Goal: Task Accomplishment & Management: Manage account settings

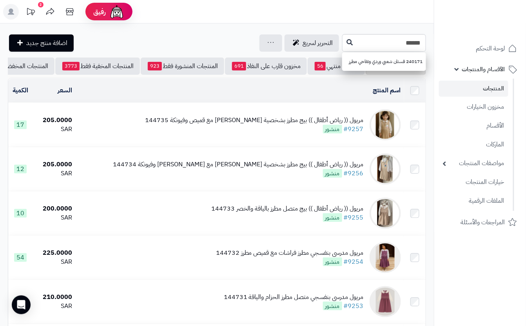
type input "******"
click at [294, 43] on div "****** 240171 فستان شعبي وردي وتفاحي مطرز التحرير لسريع جرد مخزون المنتجات جرد …" at bounding box center [217, 43] width 434 height 18
click at [343, 43] on button at bounding box center [349, 42] width 12 height 15
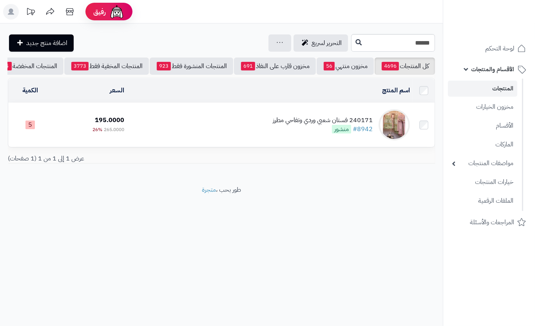
click at [268, 141] on td "240171 فستان شعبي وردي وتفاحي مطرز #8942 منشور" at bounding box center [269, 125] width 285 height 44
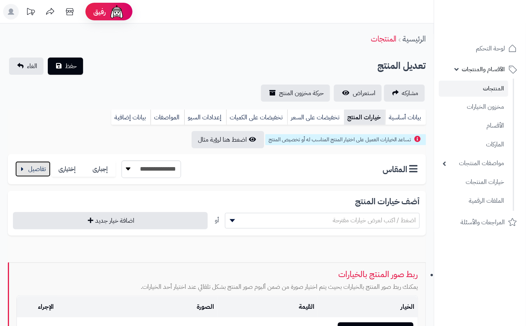
click at [27, 162] on button "button" at bounding box center [32, 169] width 35 height 16
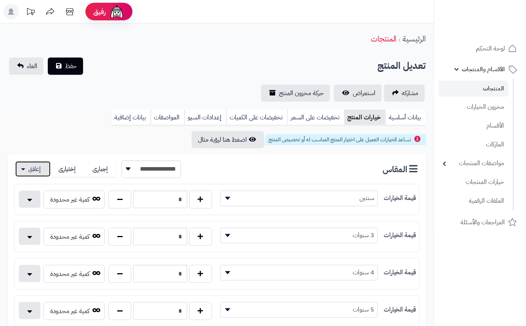
scroll to position [97, 0]
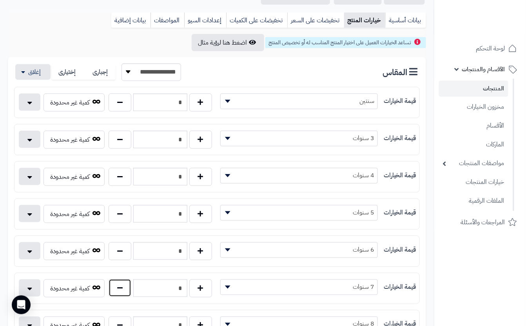
click at [126, 290] on button "button" at bounding box center [119, 288] width 23 height 18
type input "*"
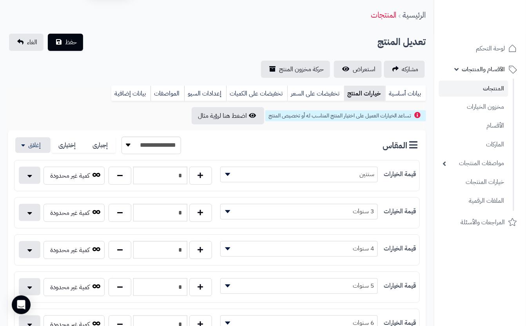
scroll to position [0, 0]
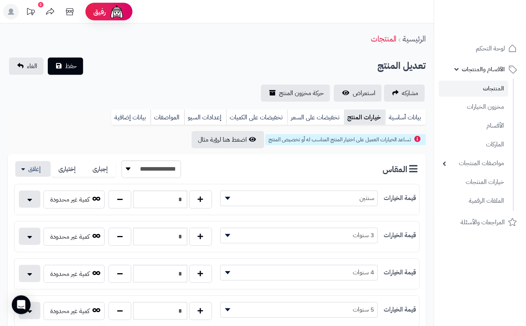
click at [135, 69] on div "تعديل المنتج حفظ الغاء" at bounding box center [217, 66] width 418 height 17
click at [61, 70] on button "حفظ" at bounding box center [65, 65] width 35 height 17
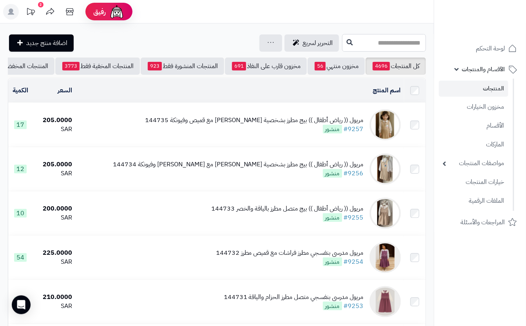
click at [342, 45] on input "text" at bounding box center [384, 43] width 84 height 18
